Goal: Task Accomplishment & Management: Use online tool/utility

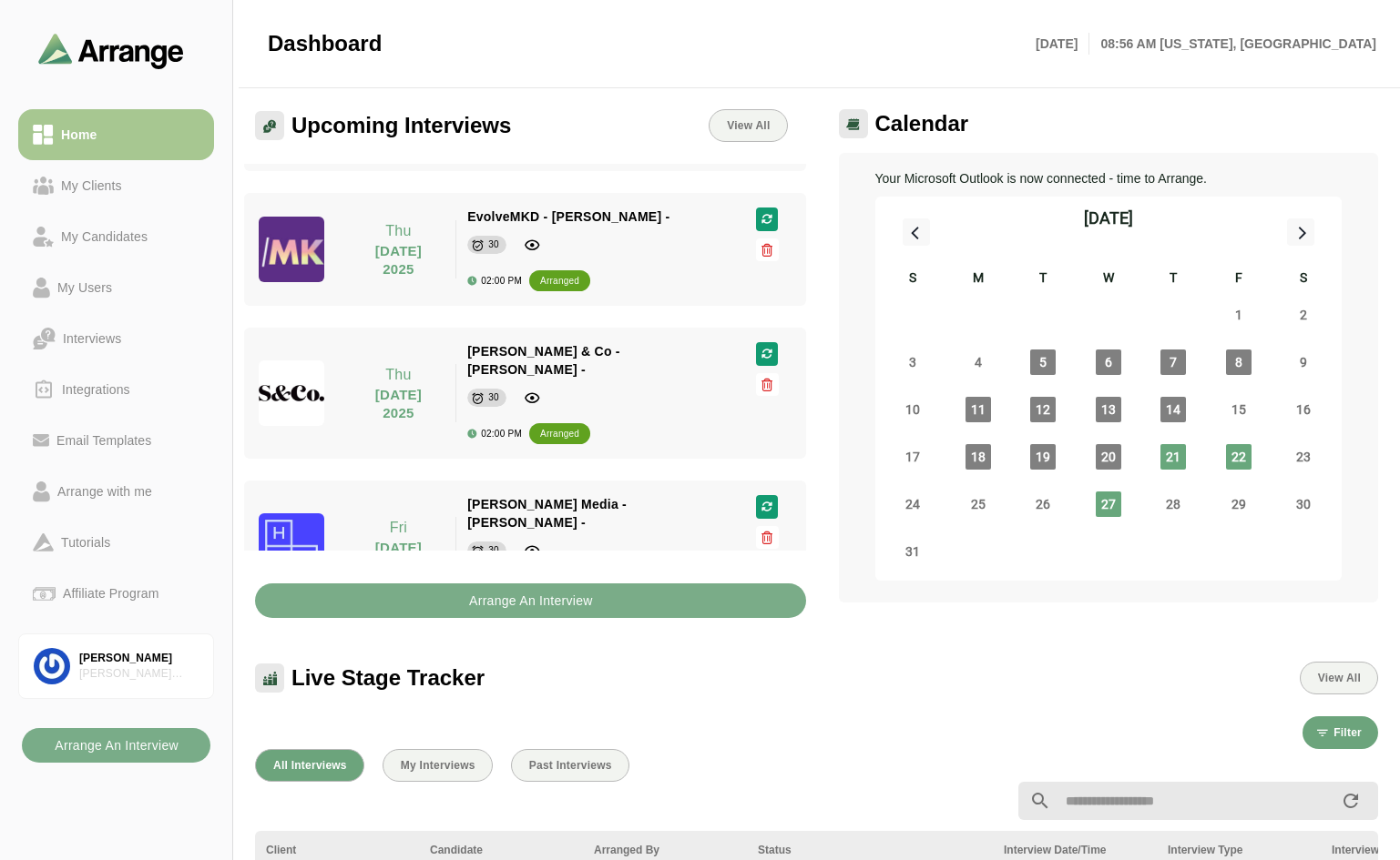
scroll to position [455, 0]
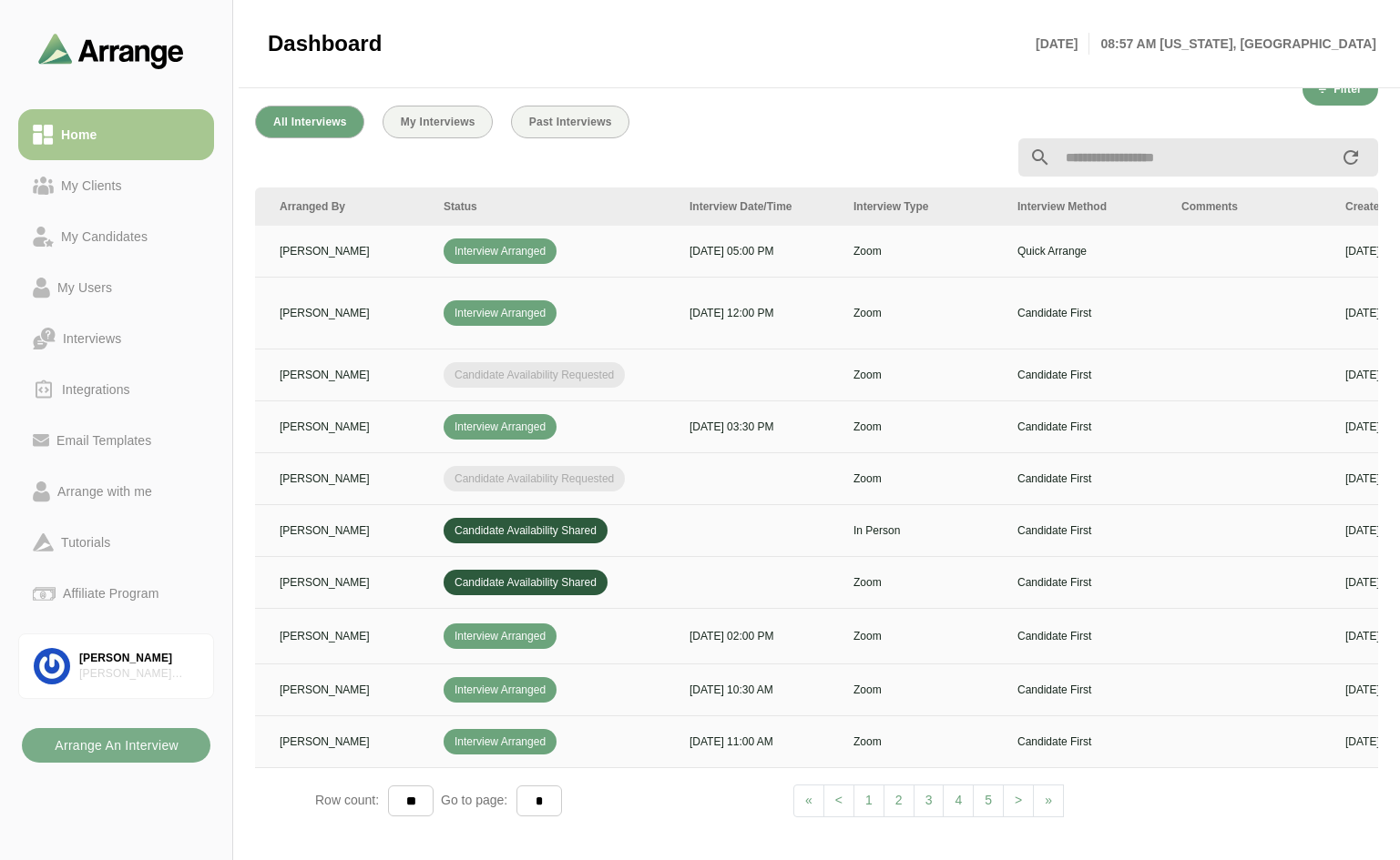
scroll to position [0, 658]
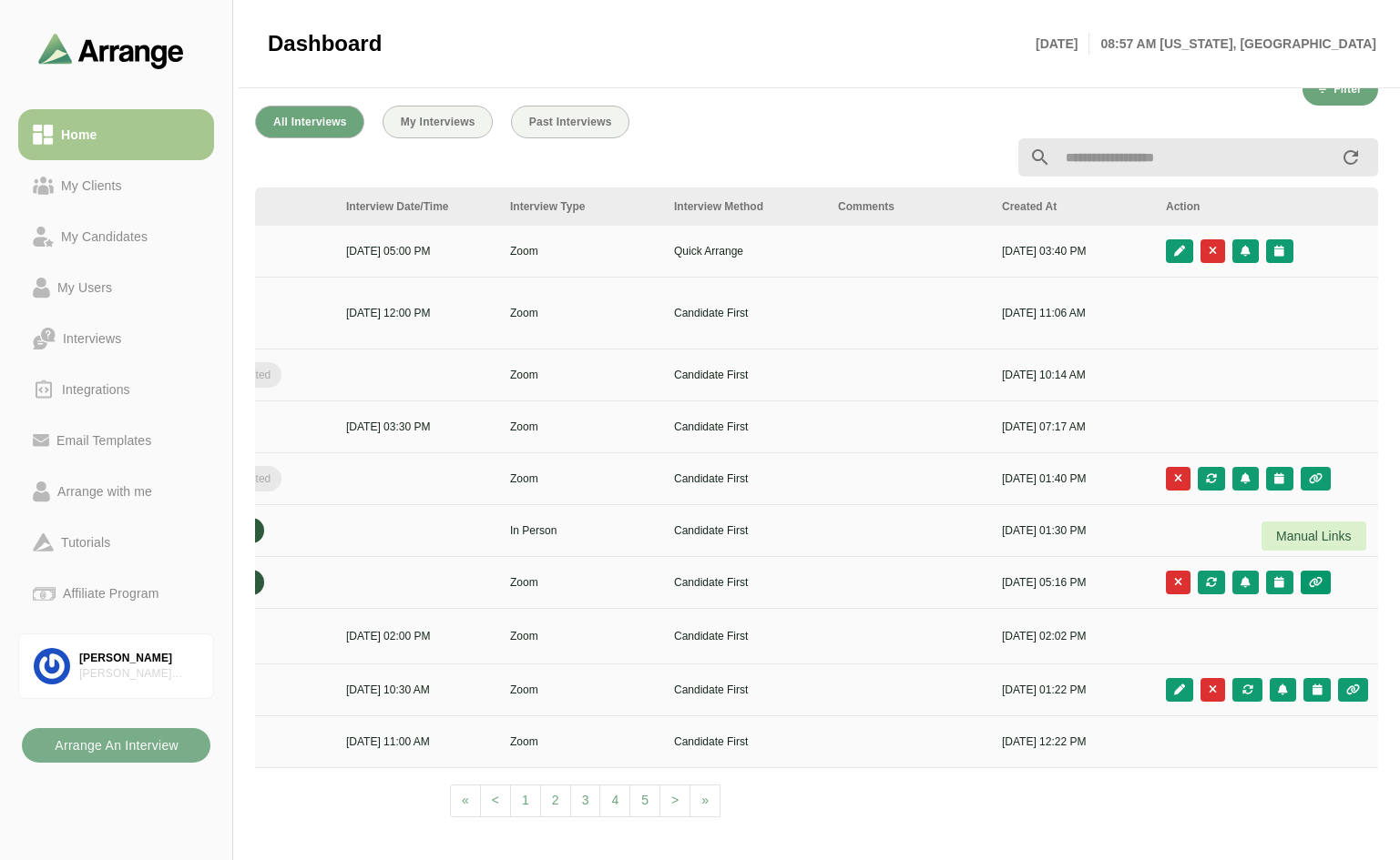
click at [1315, 578] on icon "button" at bounding box center [1316, 582] width 16 height 11
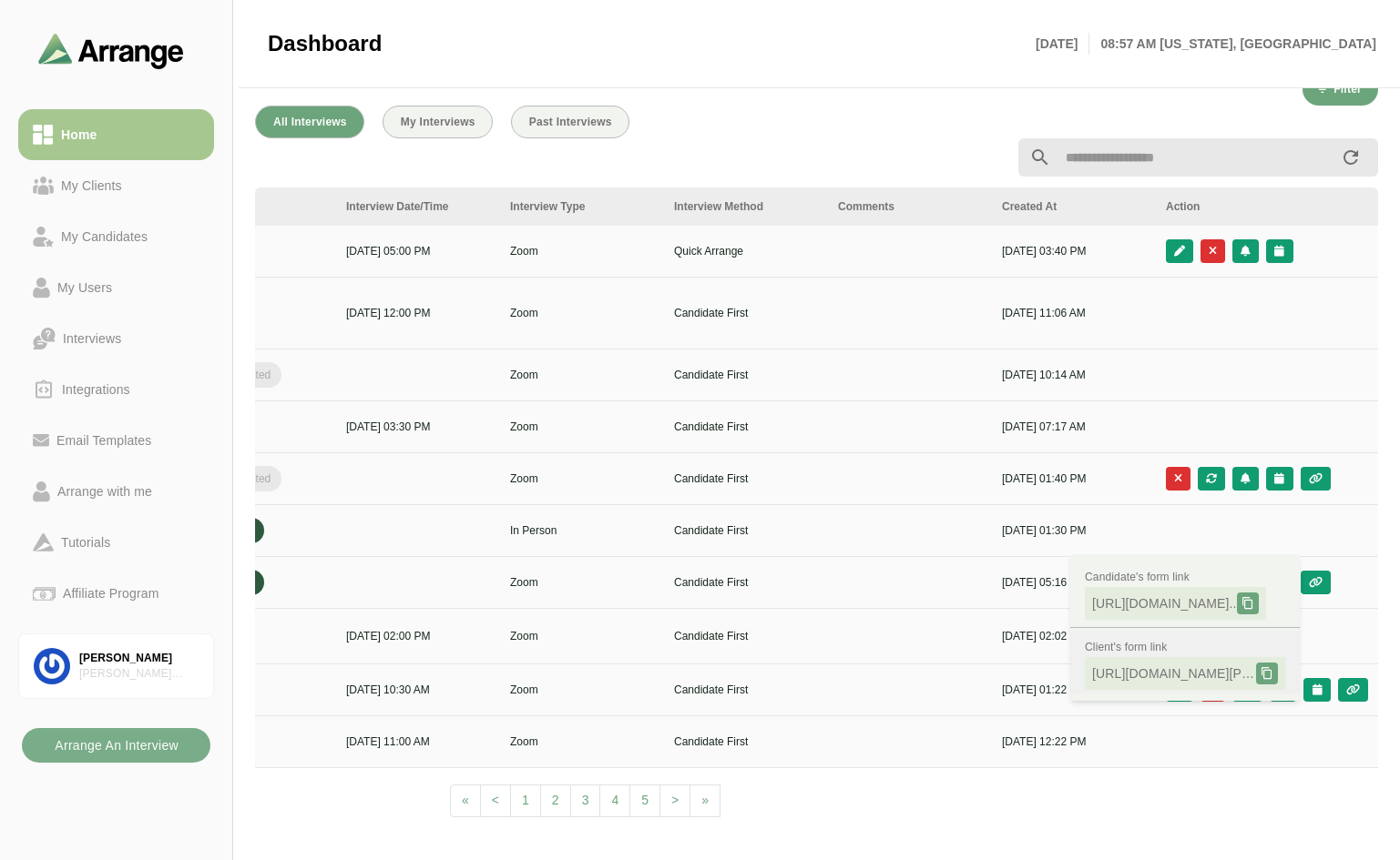
click at [1265, 670] on icon at bounding box center [1266, 673] width 13 height 13
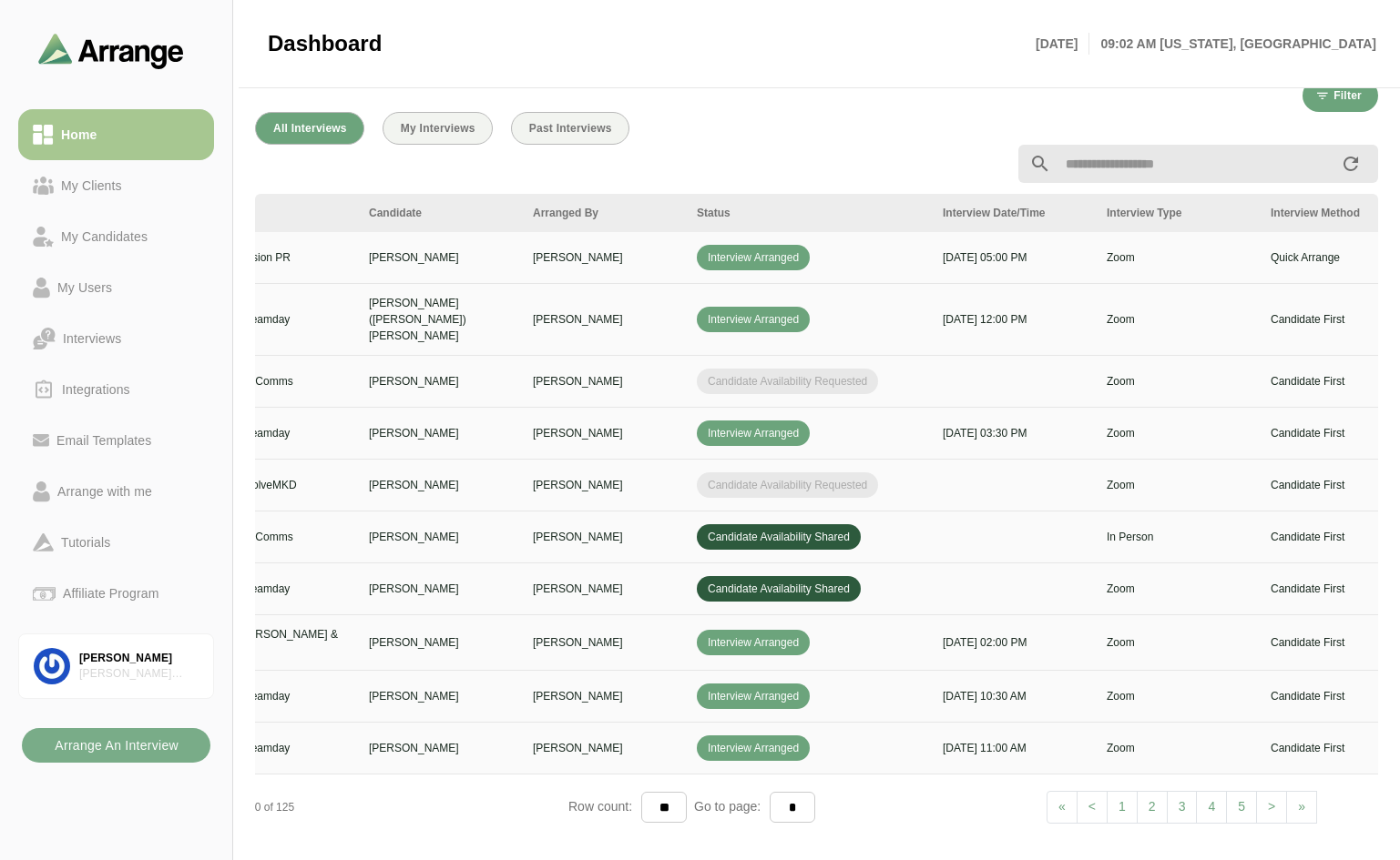
scroll to position [0, 0]
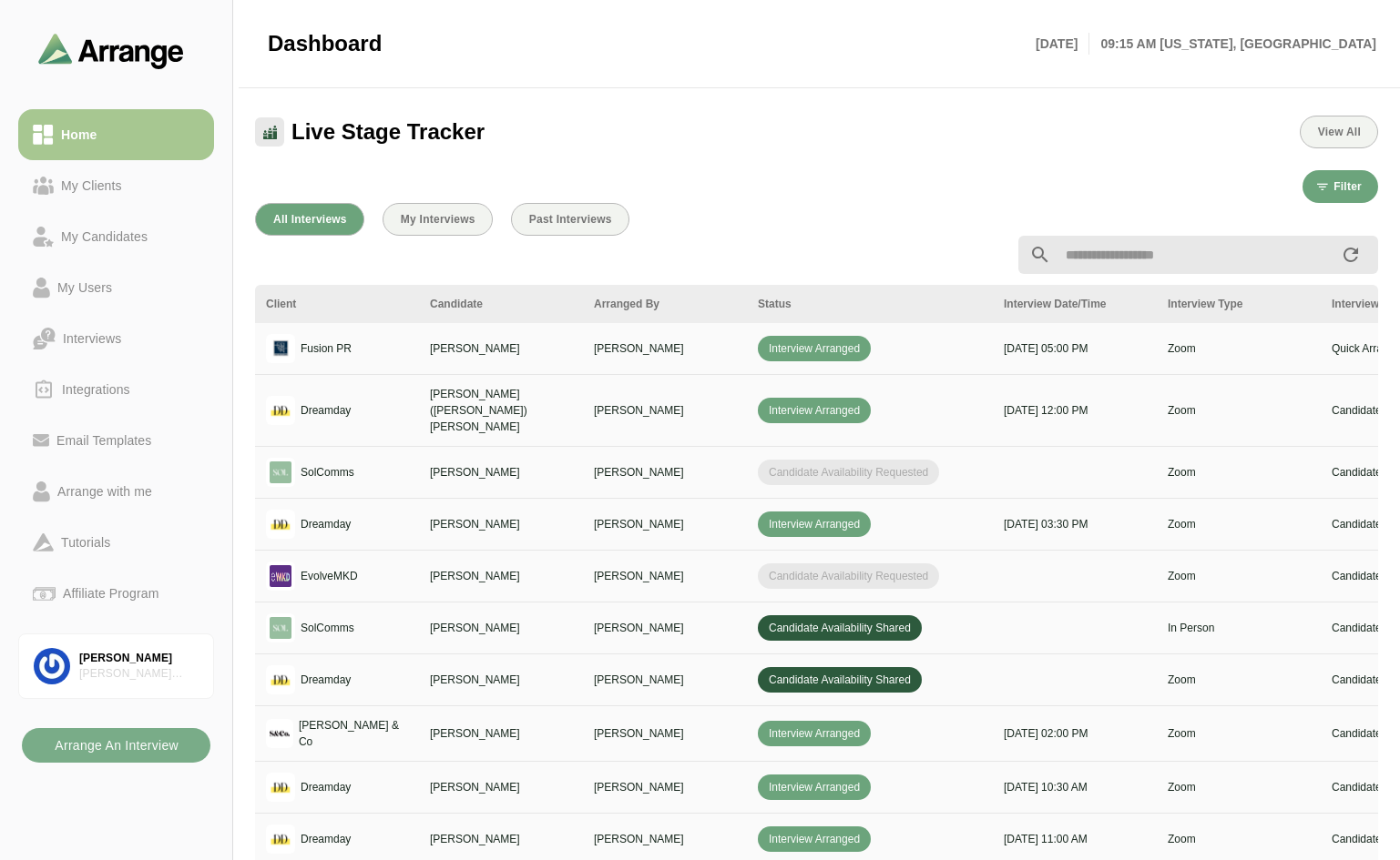
scroll to position [637, 0]
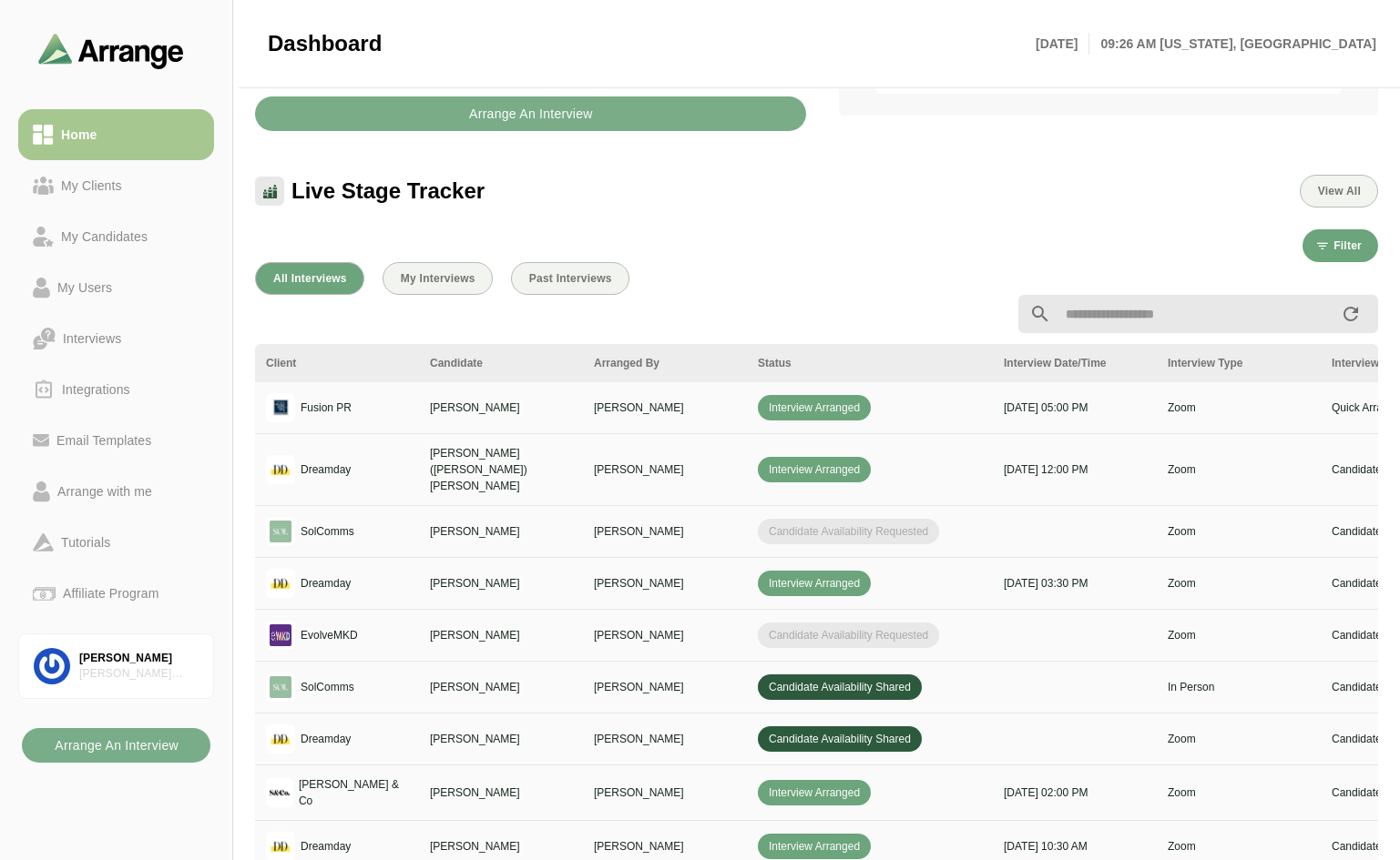
scroll to position [455, 0]
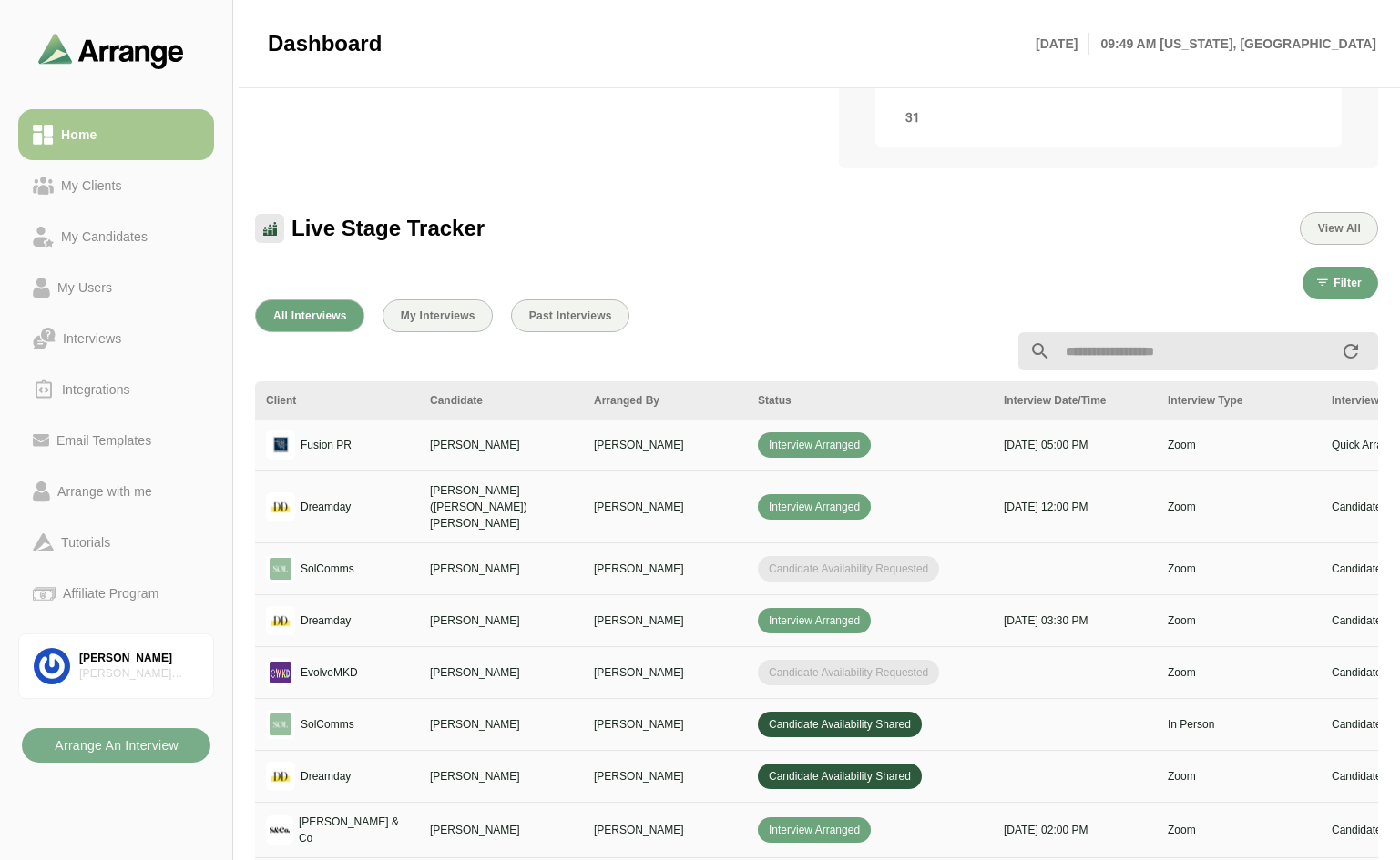
scroll to position [461, 0]
